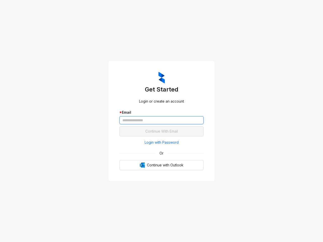
click at [161, 121] on input "text" at bounding box center [161, 120] width 84 height 8
click at [161, 142] on span "Login with Password" at bounding box center [161, 143] width 34 height 6
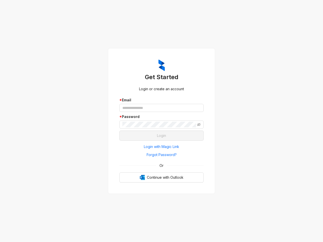
click at [161, 165] on span "Or" at bounding box center [161, 166] width 11 height 6
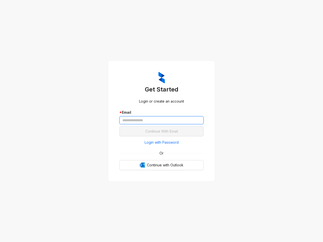
click at [161, 121] on input "text" at bounding box center [161, 120] width 84 height 8
click at [161, 142] on span "Login with Password" at bounding box center [161, 143] width 34 height 6
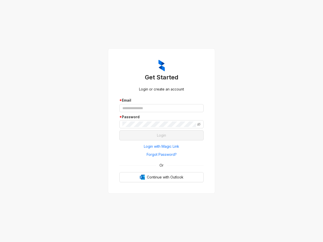
click at [161, 165] on span "Or" at bounding box center [161, 166] width 11 height 6
